Goal: Find contact information: Find contact information

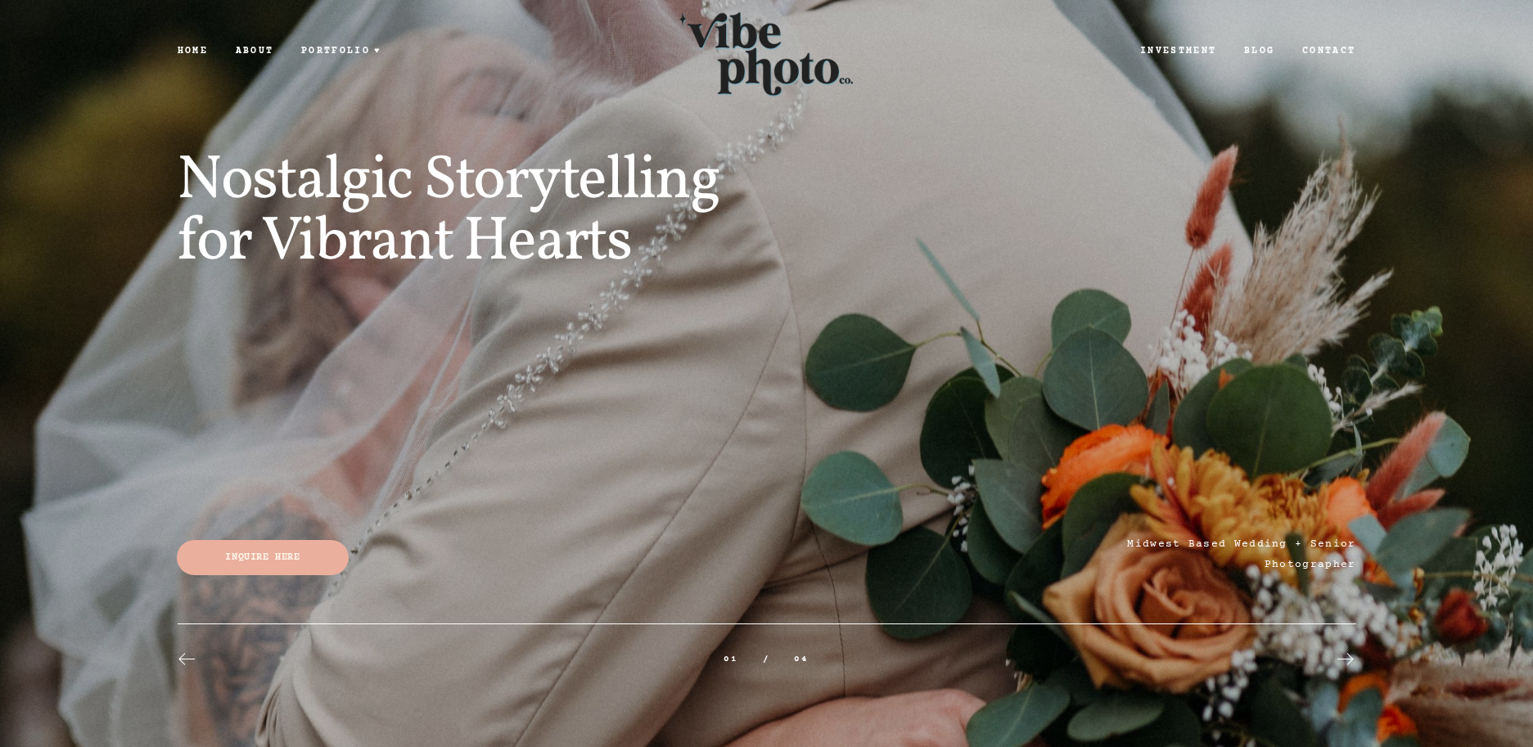
click at [191, 49] on link "Home" at bounding box center [193, 51] width 58 height 14
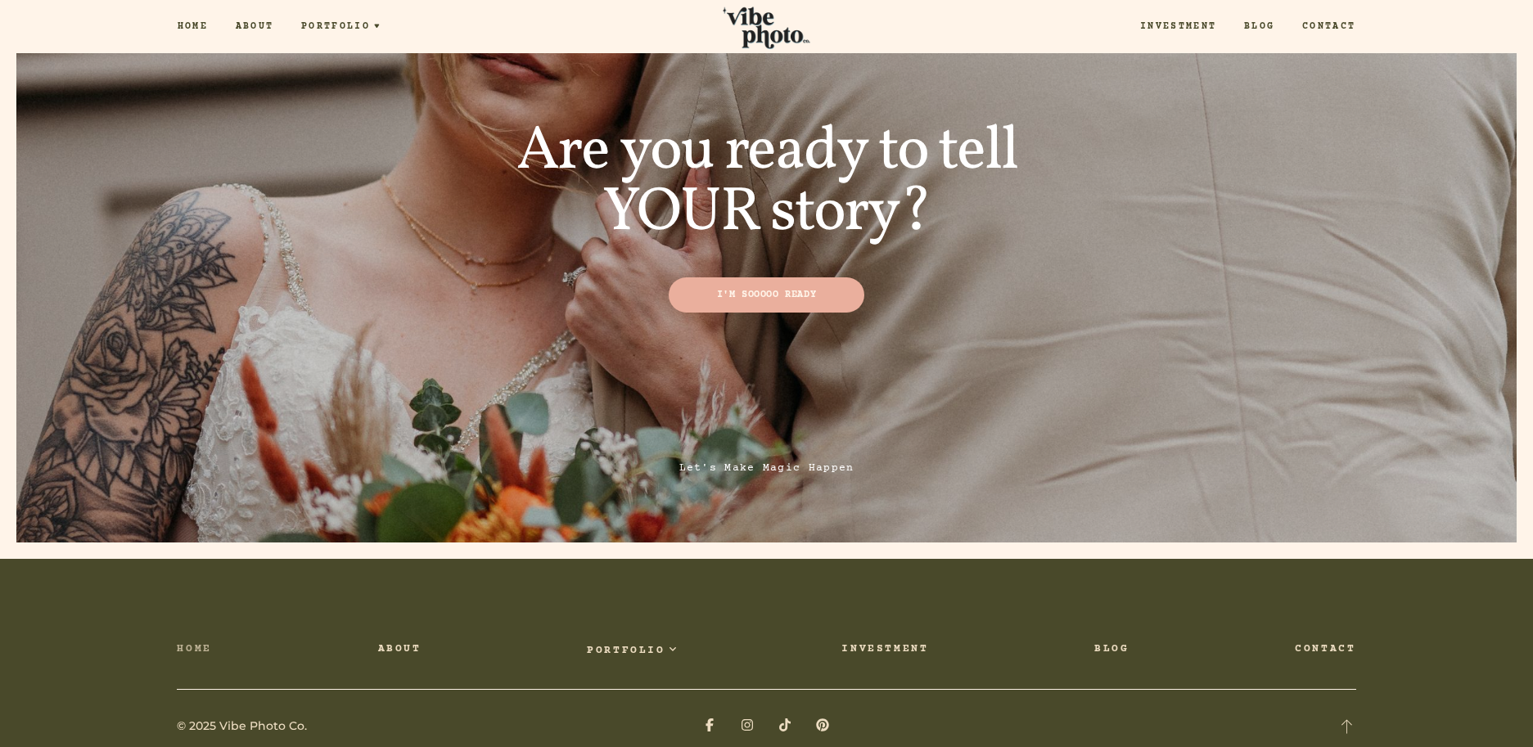
scroll to position [6088, 0]
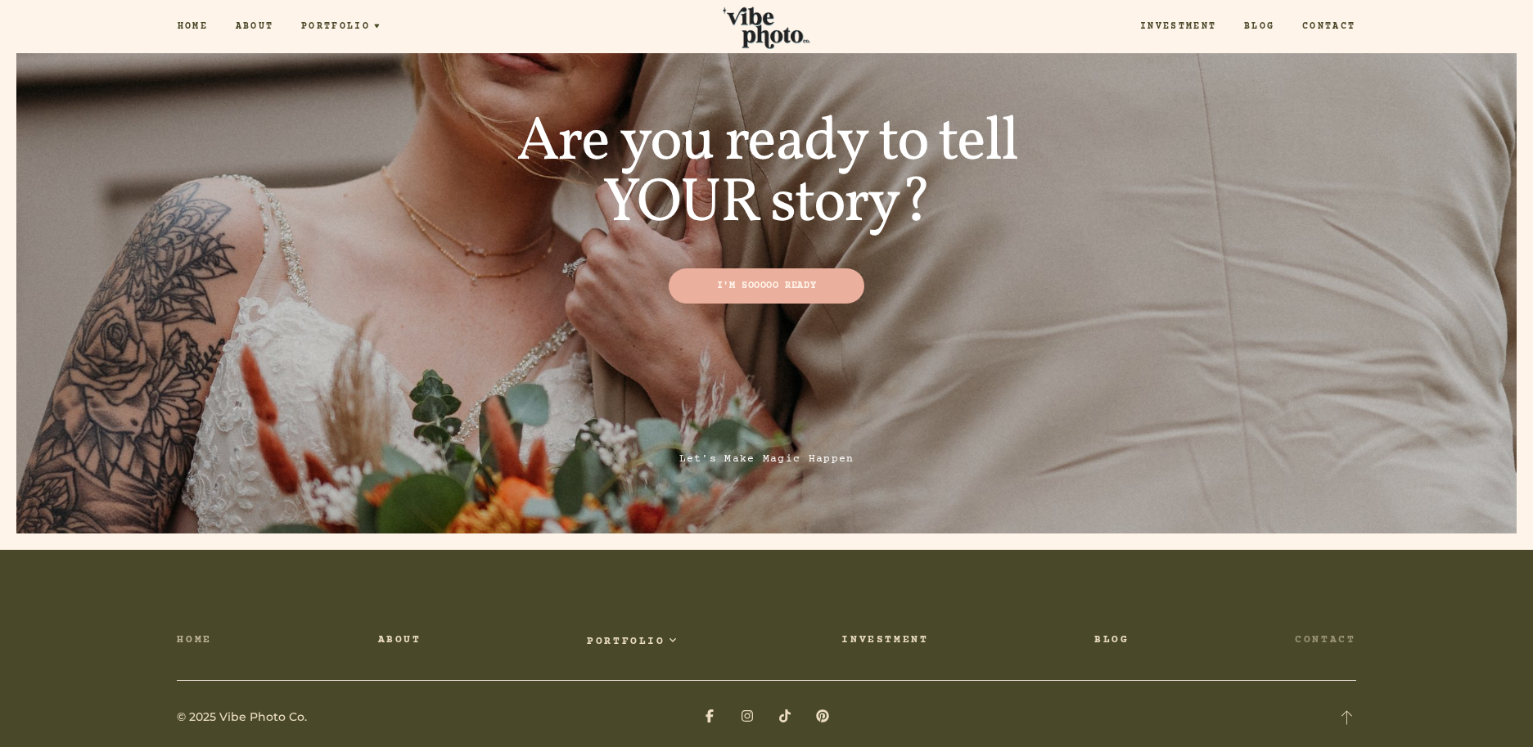
click at [1328, 631] on link "Contact" at bounding box center [1325, 641] width 61 height 20
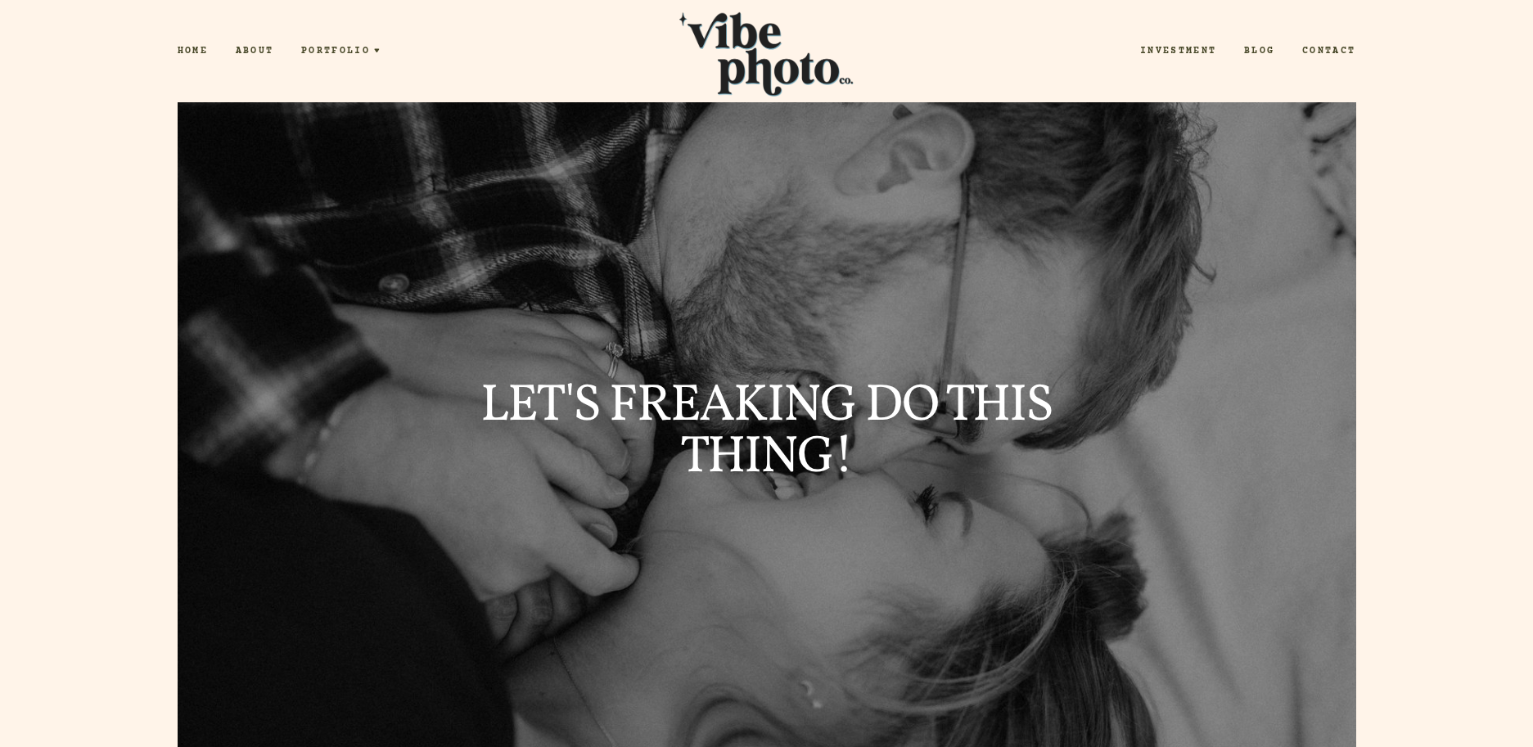
scroll to position [327, 0]
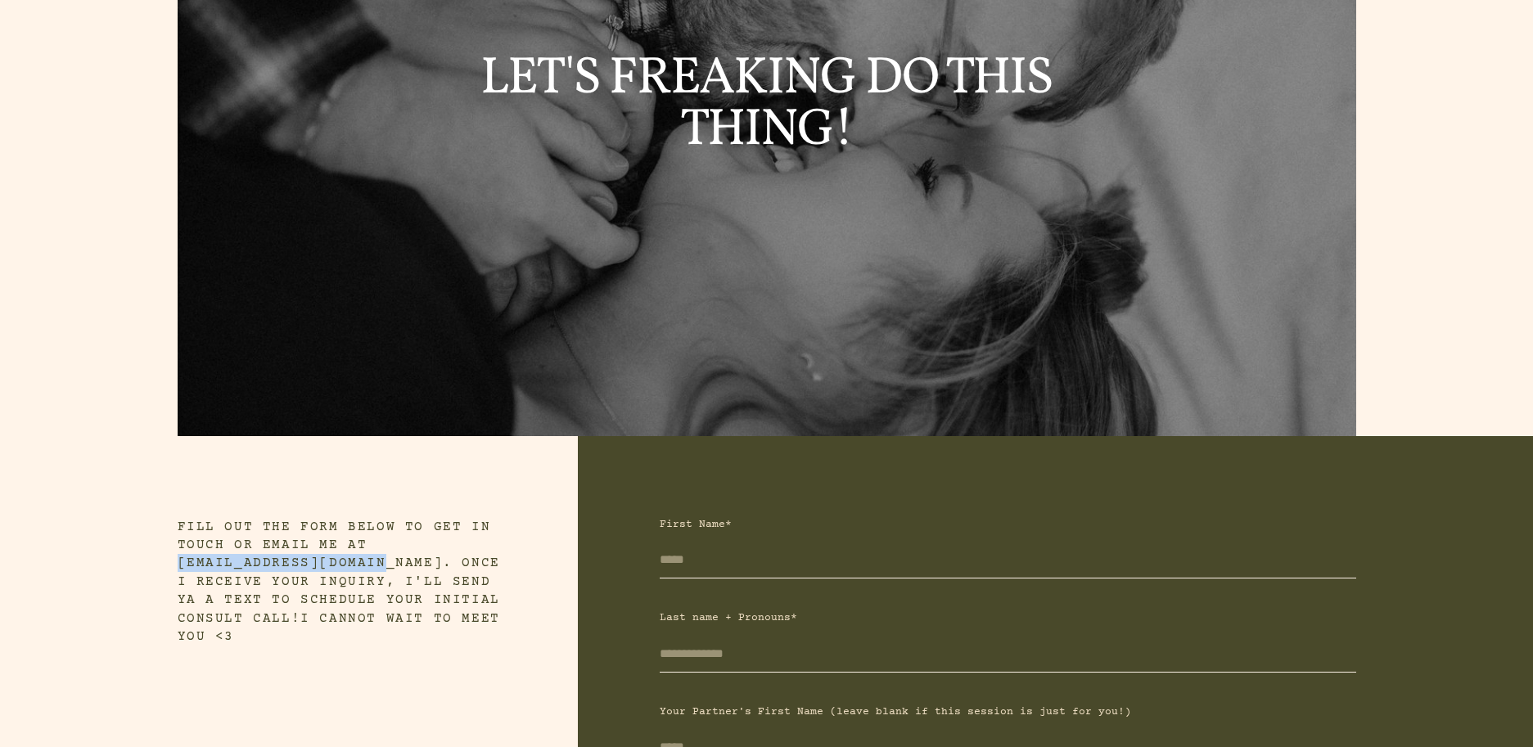
drag, startPoint x: 376, startPoint y: 564, endPoint x: 174, endPoint y: 572, distance: 202.3
copy h4 "elisa@vibephotoco.com."
